Goal: Find contact information: Find contact information

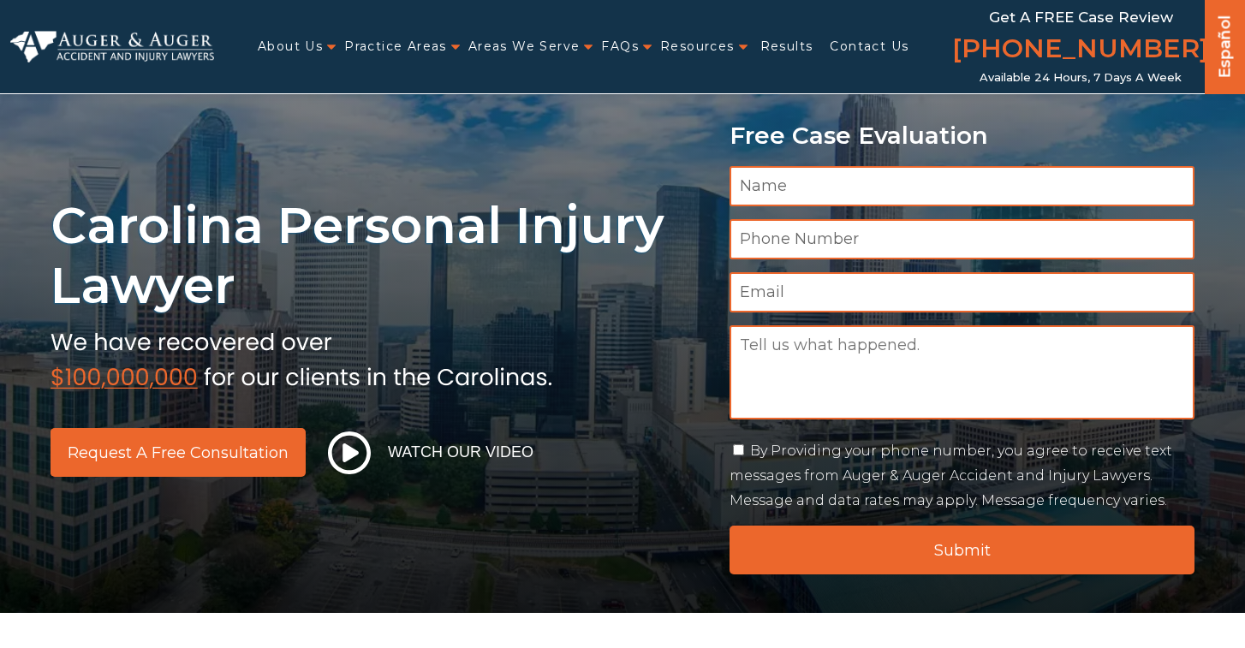
scroll to position [343, 0]
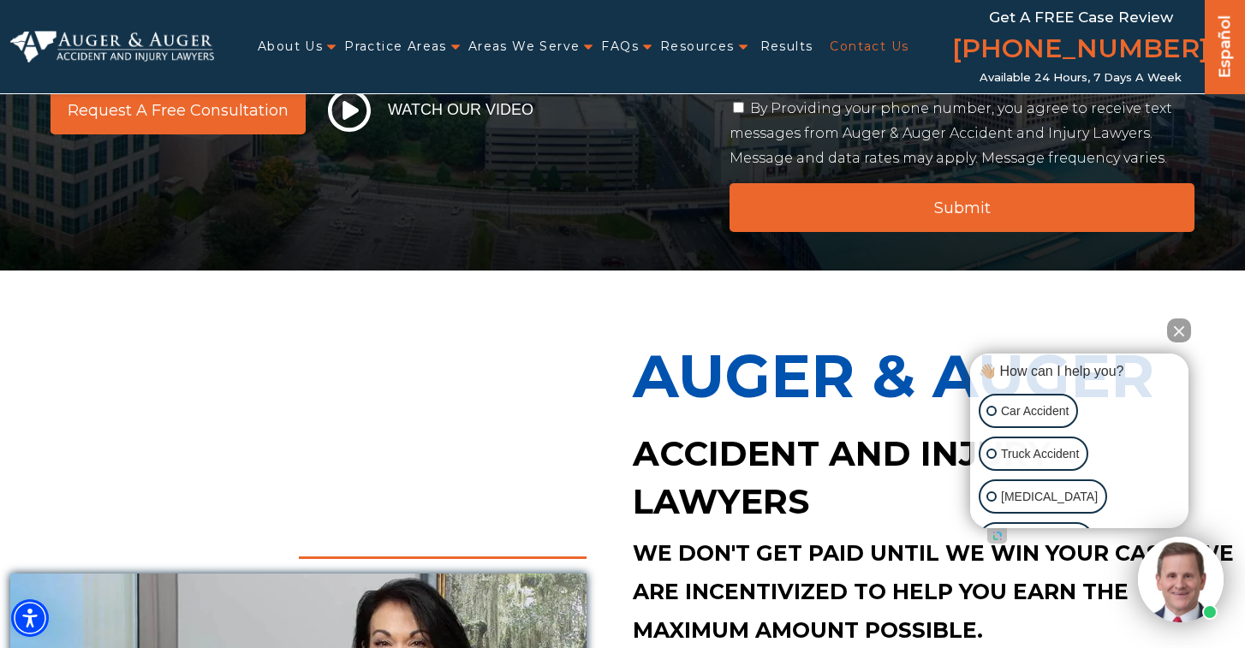
click at [850, 46] on link "Contact Us" at bounding box center [869, 46] width 79 height 35
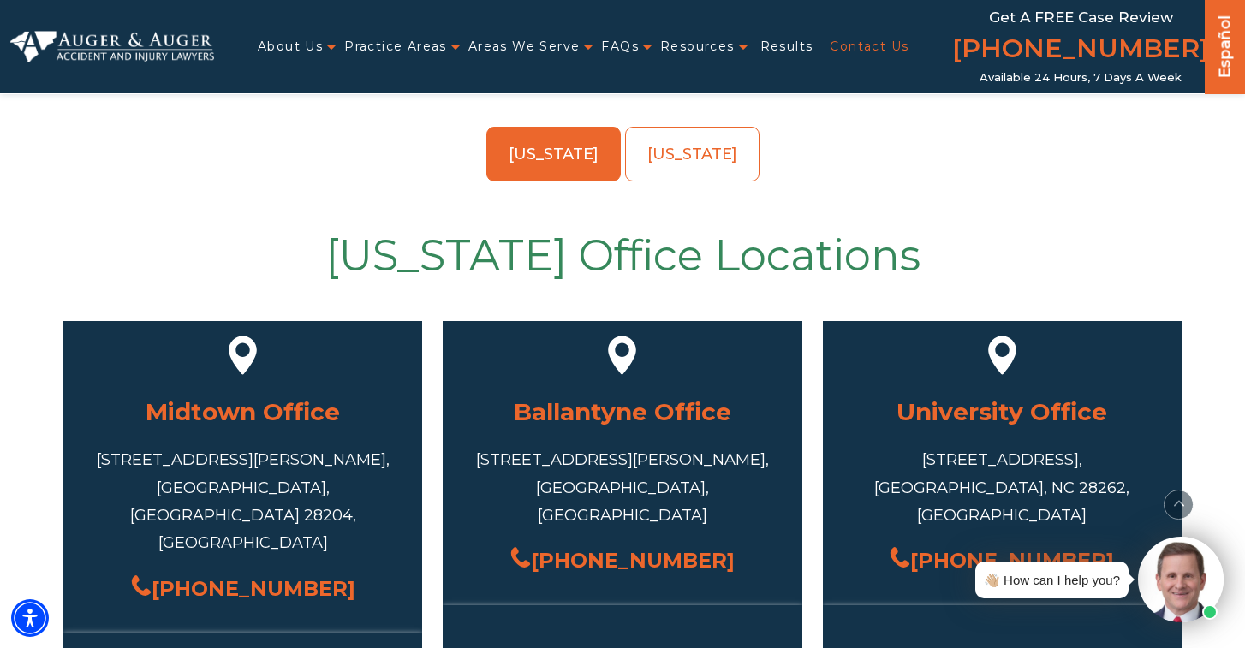
scroll to position [597, 0]
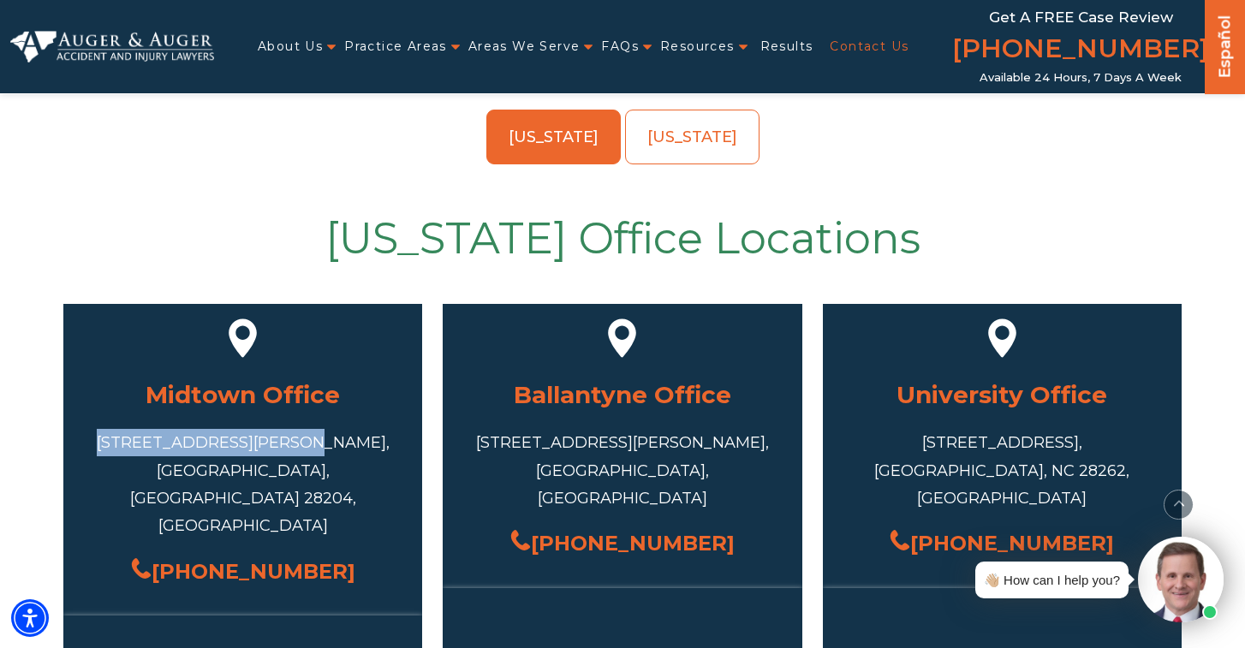
drag, startPoint x: 342, startPoint y: 446, endPoint x: 157, endPoint y: 445, distance: 185.0
click at [157, 445] on div "[STREET_ADDRESS][PERSON_NAME]" at bounding box center [242, 484] width 307 height 111
copy div "[STREET_ADDRESS][PERSON_NAME],"
copy link "[PHONE_NUMBER]"
